Goal: Navigation & Orientation: Find specific page/section

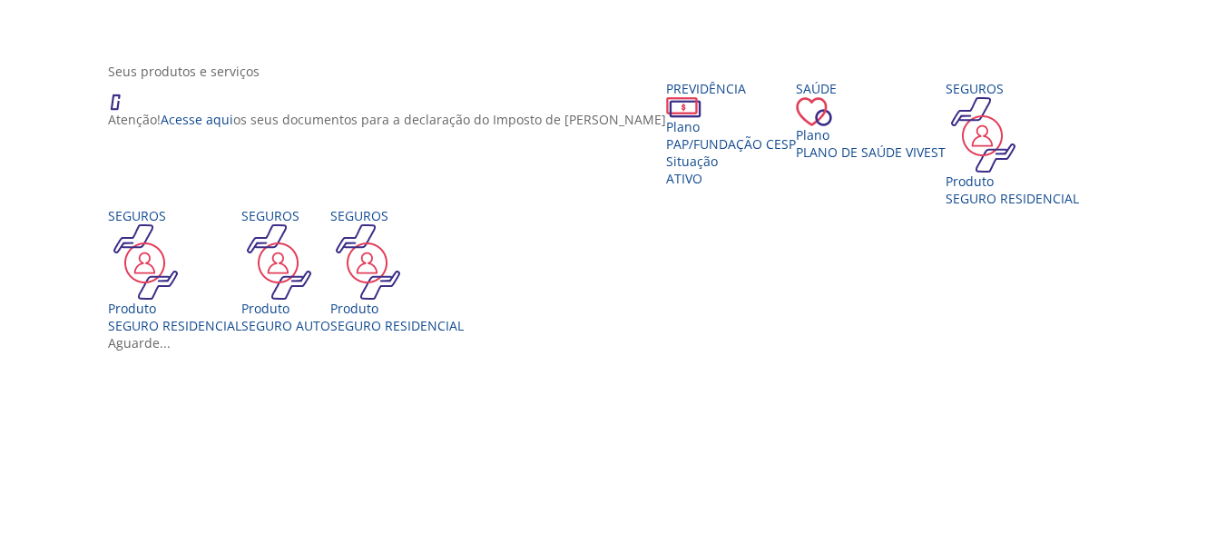
scroll to position [91, 0]
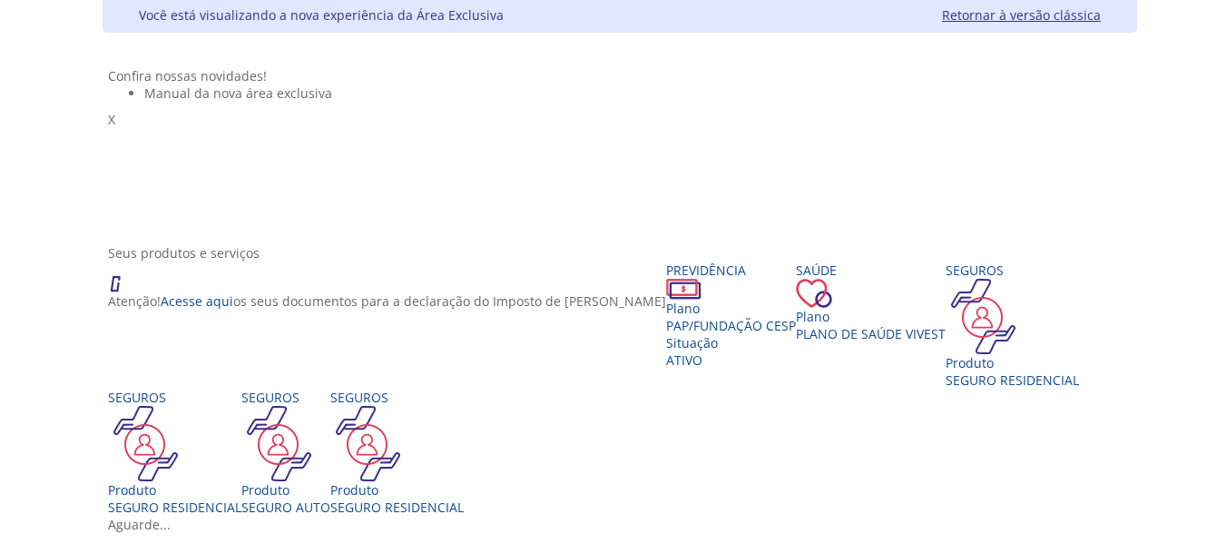
click at [1101, 15] on link "Retornar à versão clássica" at bounding box center [1021, 14] width 159 height 17
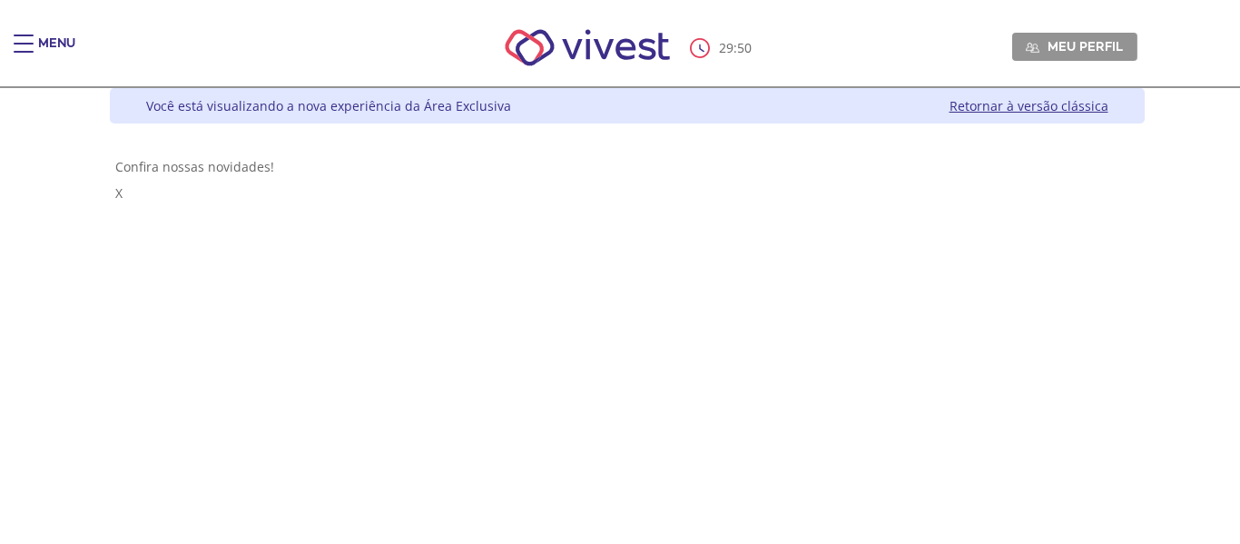
click at [29, 46] on div "Main header" at bounding box center [24, 52] width 20 height 36
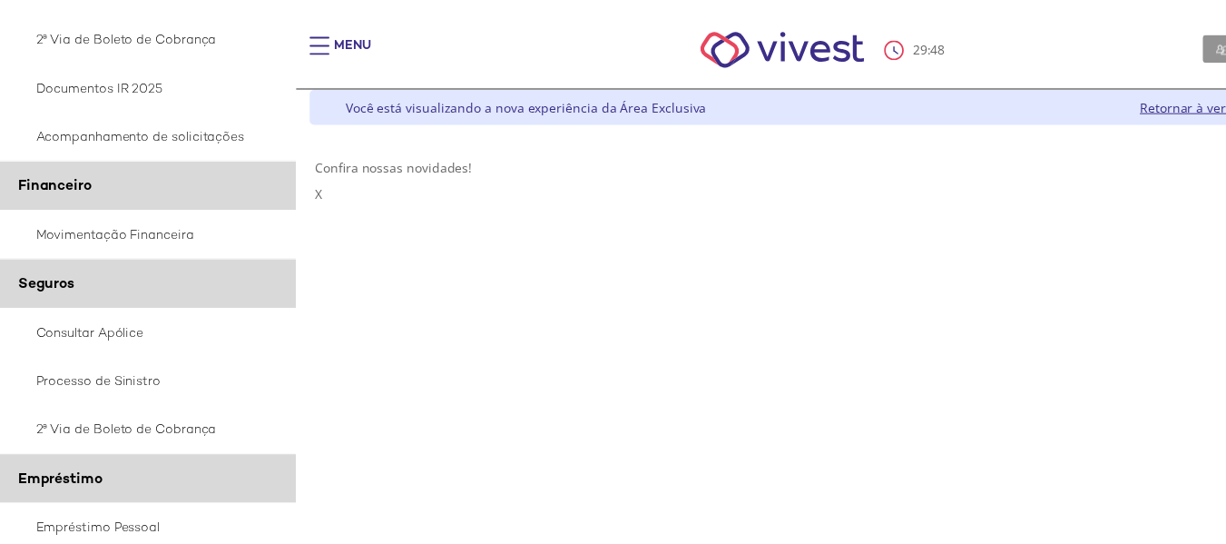
scroll to position [454, 0]
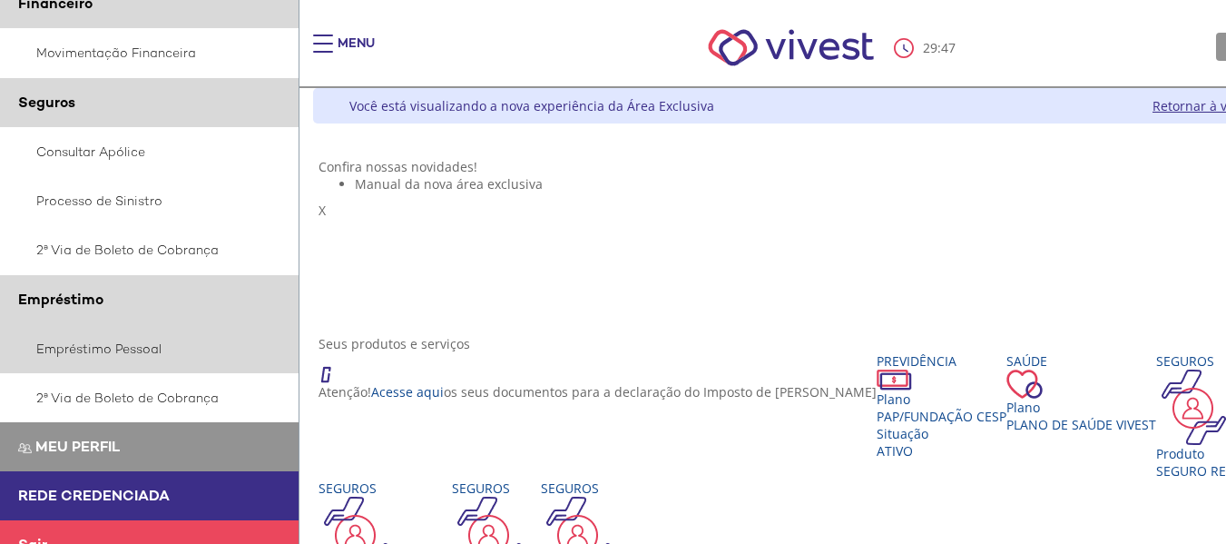
click at [147, 350] on link "Empréstimo Pessoal" at bounding box center [150, 348] width 300 height 49
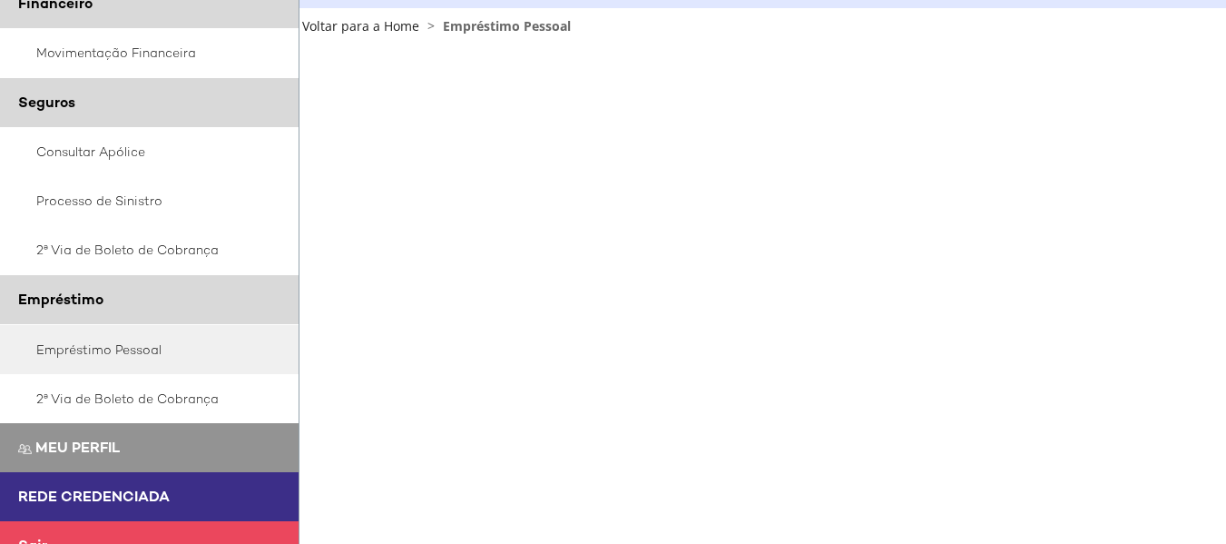
scroll to position [0, 29]
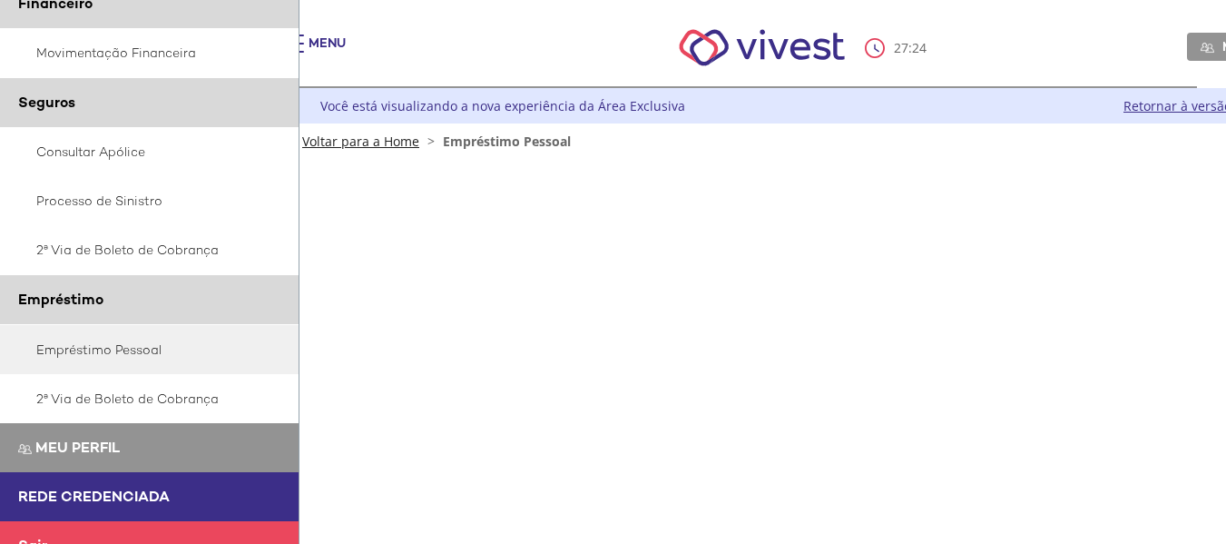
click at [335, 144] on link "Voltar para a Home" at bounding box center [360, 141] width 117 height 17
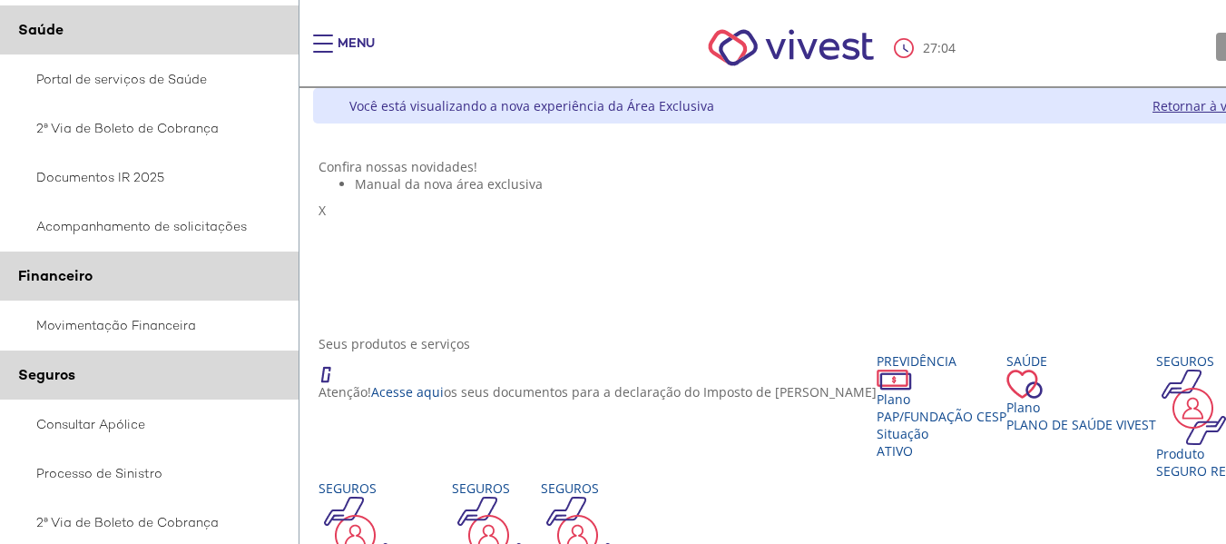
click at [389, 175] on div "Vivest" at bounding box center [849, 175] width 988 height 0
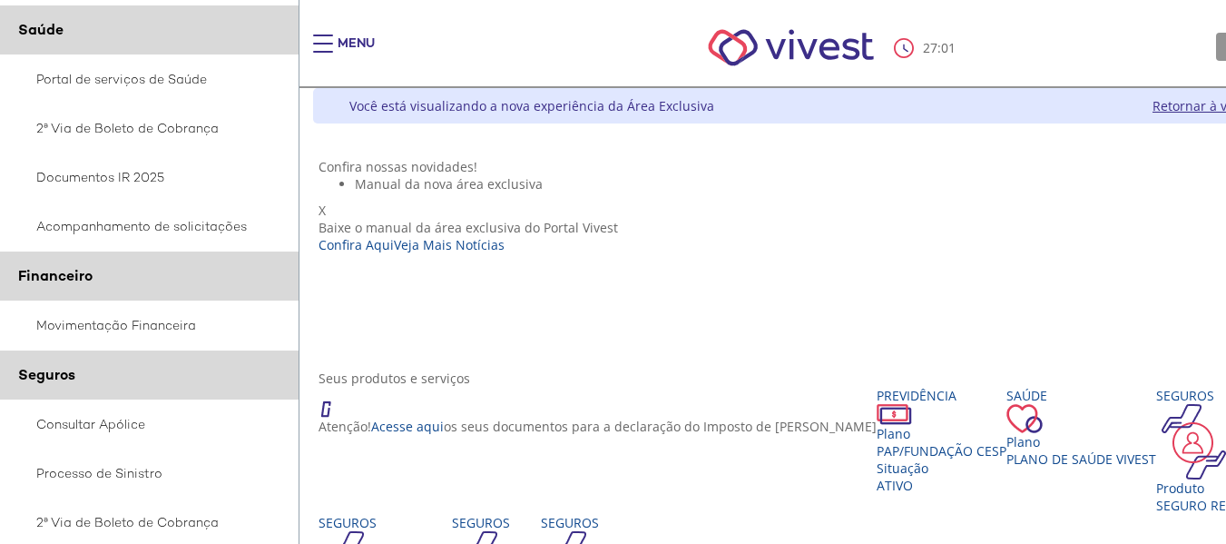
click at [326, 202] on span "X" at bounding box center [322, 210] width 7 height 17
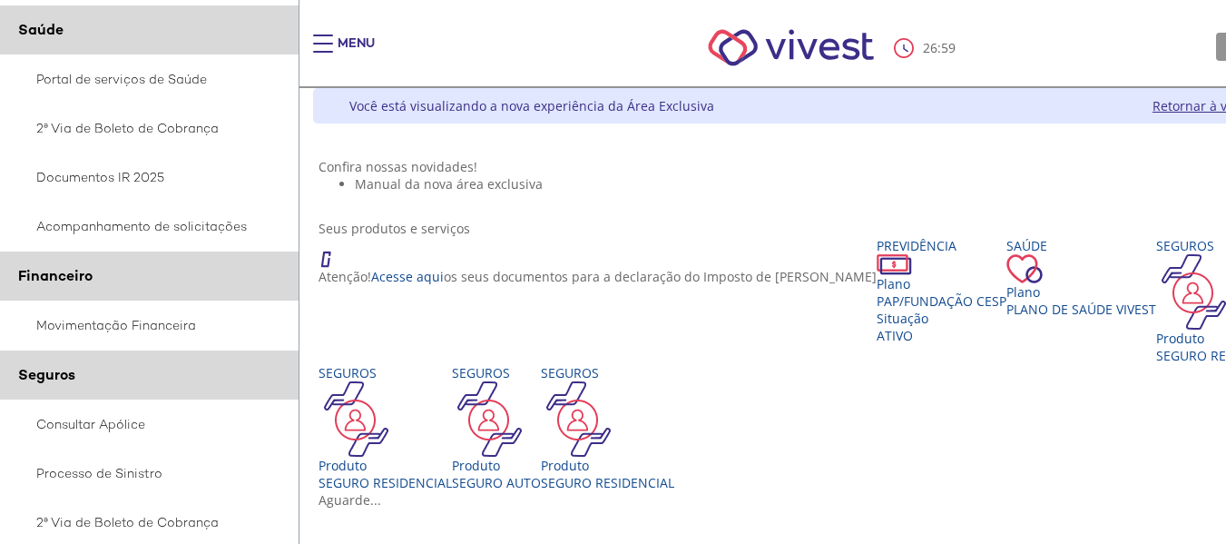
click at [1153, 106] on link "Retornar à versão clássica" at bounding box center [1232, 105] width 159 height 17
